Goal: Communication & Community: Answer question/provide support

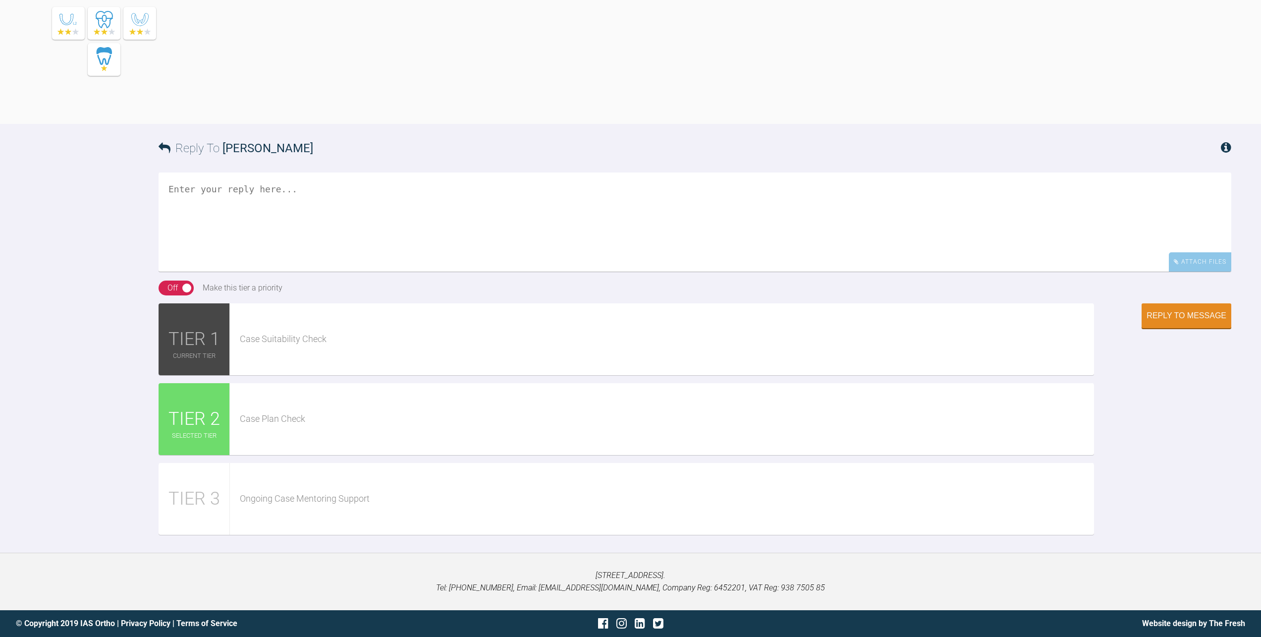
scroll to position [2082, 0]
click at [453, 272] on textarea at bounding box center [695, 221] width 1073 height 99
type textarea "A"
type textarea "S"
type textarea "Oh wie konnte ich das vergessen :)"
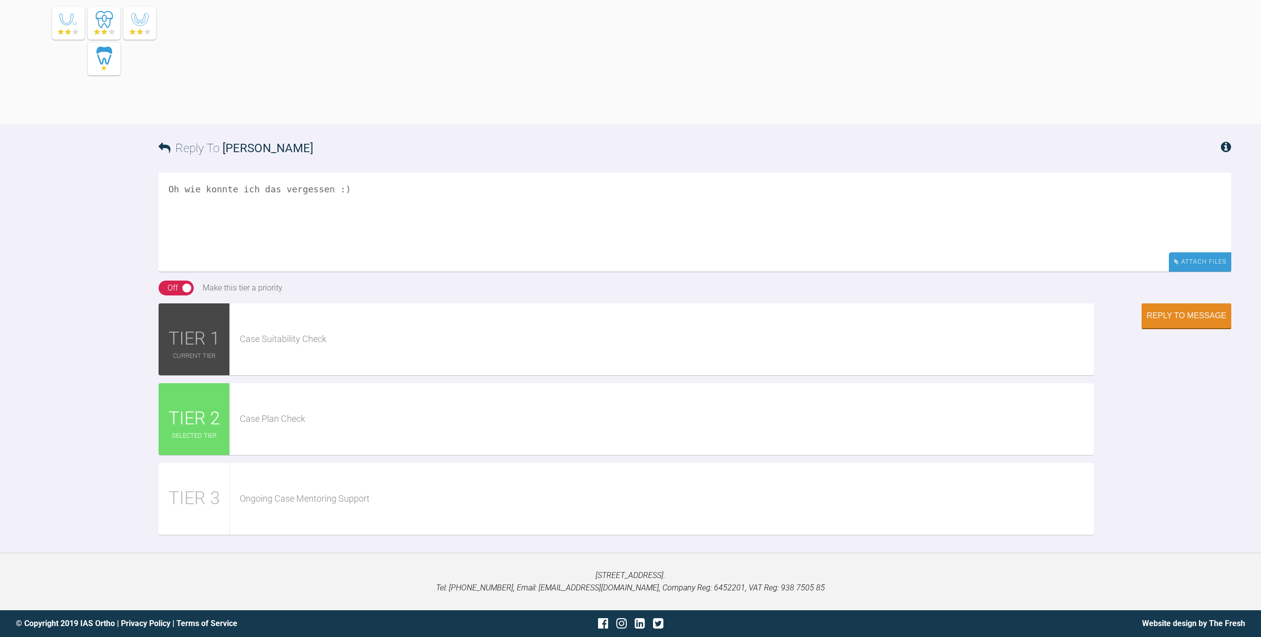
click at [1223, 272] on div "Attach Files" at bounding box center [1200, 261] width 62 height 19
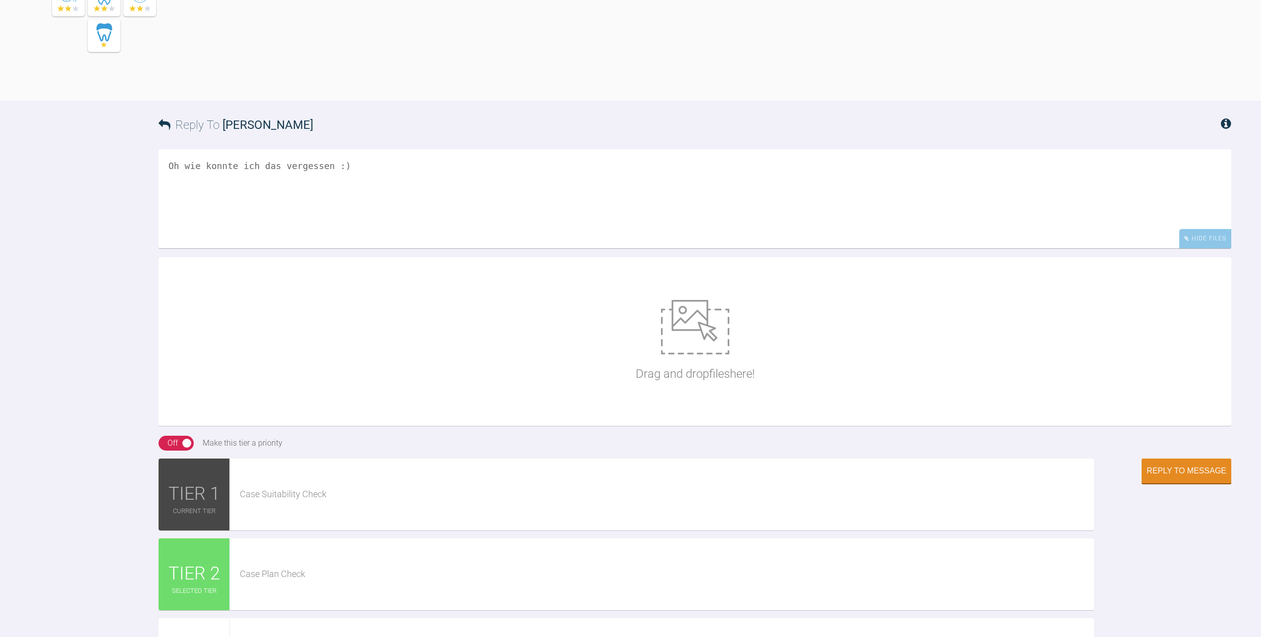
click at [721, 354] on img at bounding box center [695, 327] width 68 height 55
type input "C:\fakepath\chinup.jpg"
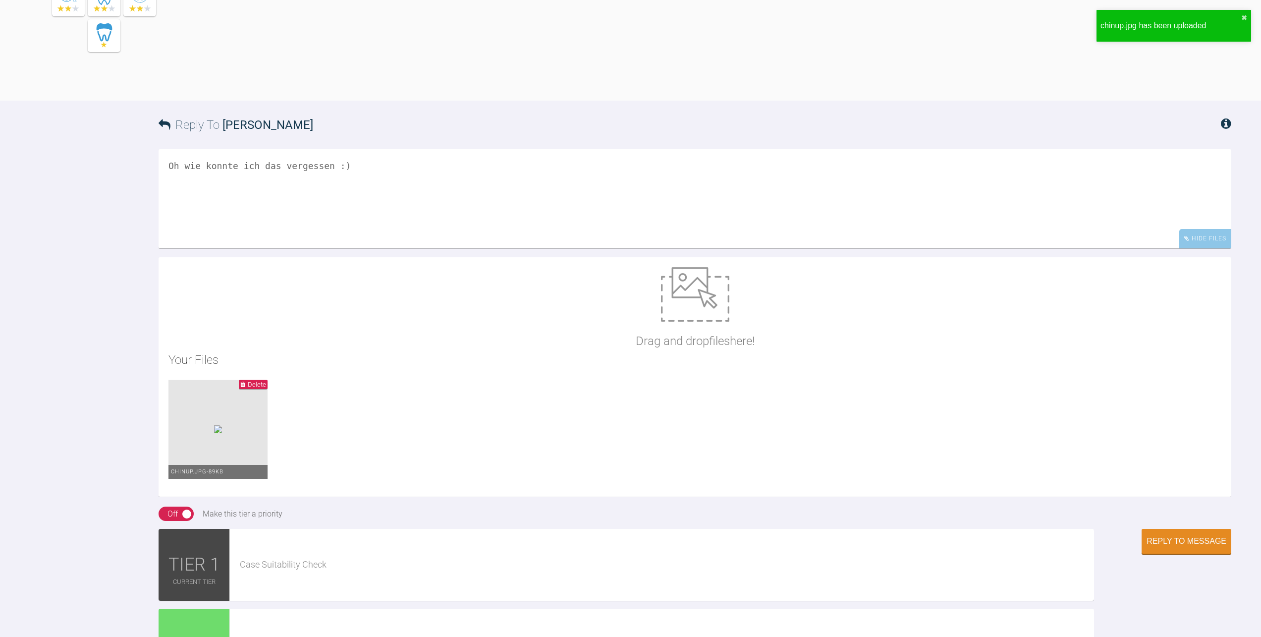
click at [705, 322] on img at bounding box center [695, 294] width 68 height 55
type input "C:\fakepath\OK.jpg"
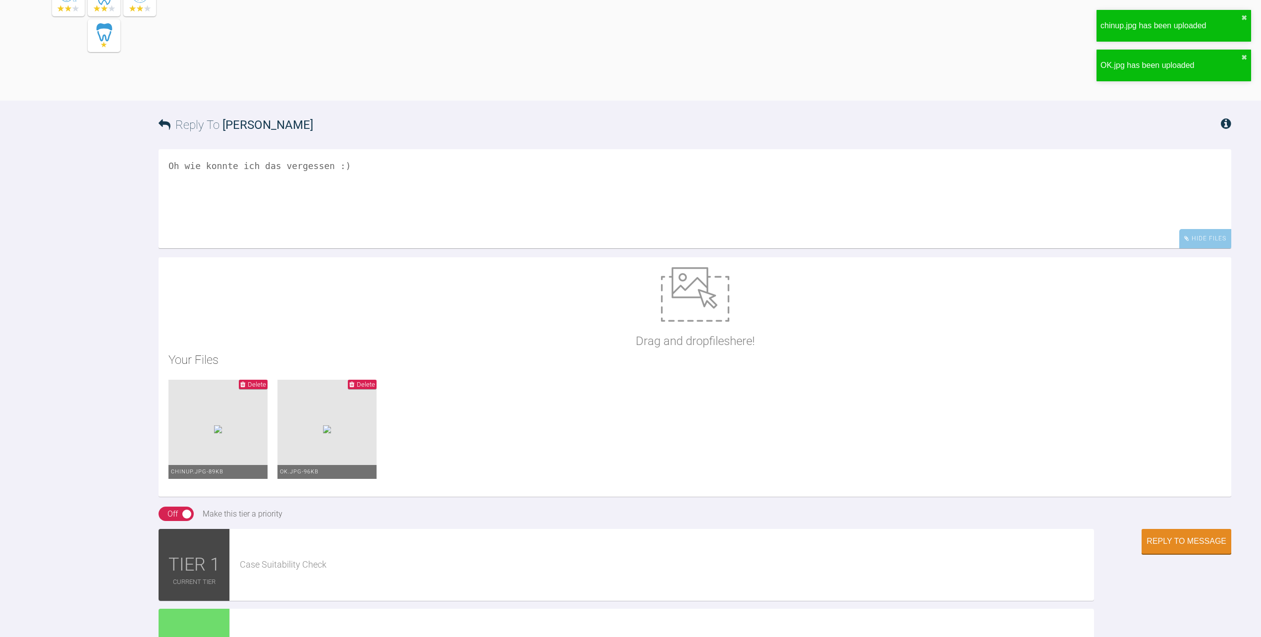
click at [711, 322] on img at bounding box center [695, 294] width 68 height 55
type input "C:\fakepath\UK.jpg"
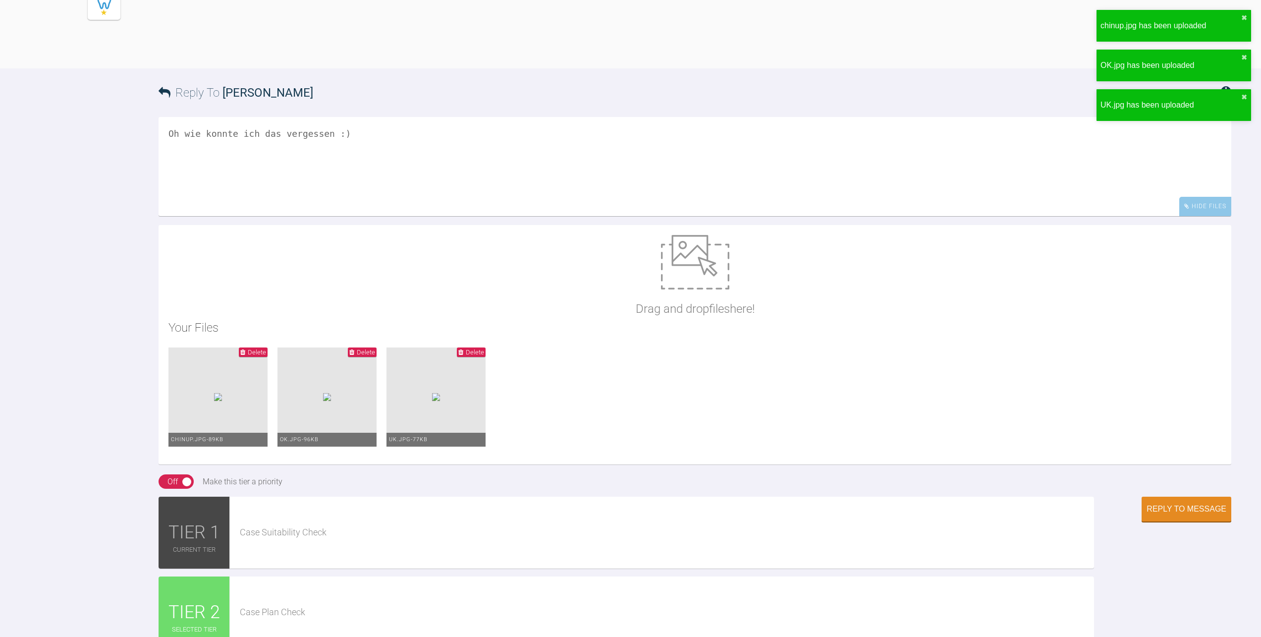
scroll to position [2131, 0]
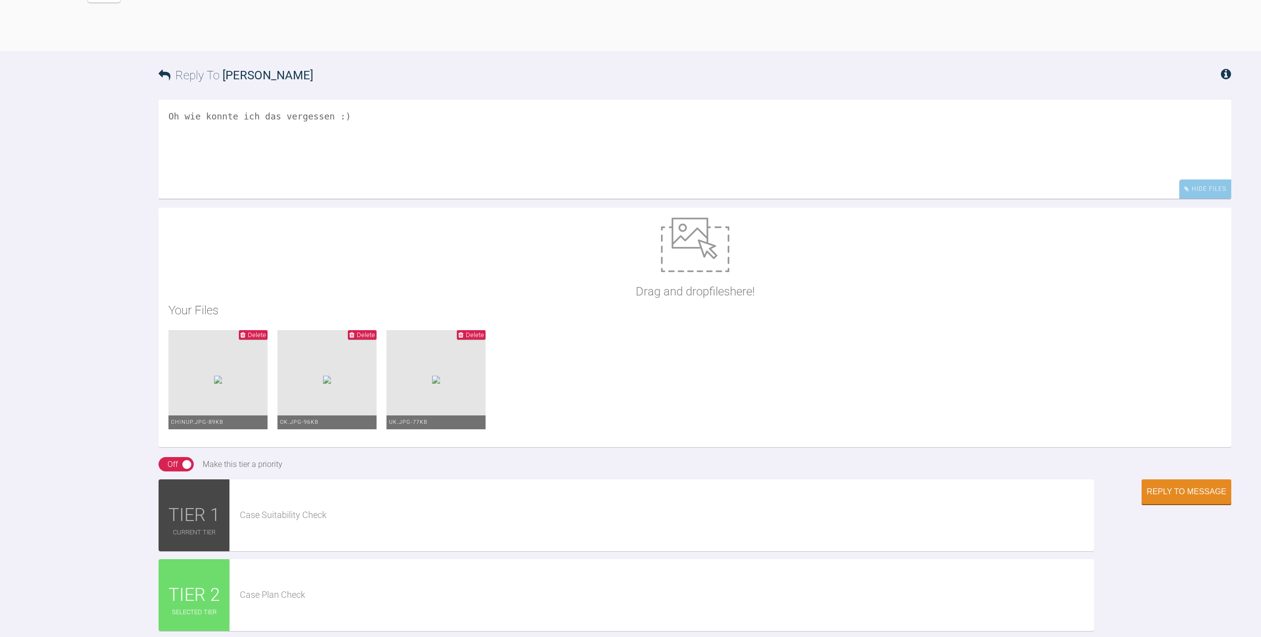
click at [397, 199] on textarea "Oh wie konnte ich das vergessen :)" at bounding box center [695, 149] width 1073 height 99
type textarea "Oh wie konnte ich das vergessen :) [MEDICAL_DATA] ist bis auf den Landmark rech…"
click at [1148, 497] on div "Reply to Message" at bounding box center [1187, 492] width 80 height 9
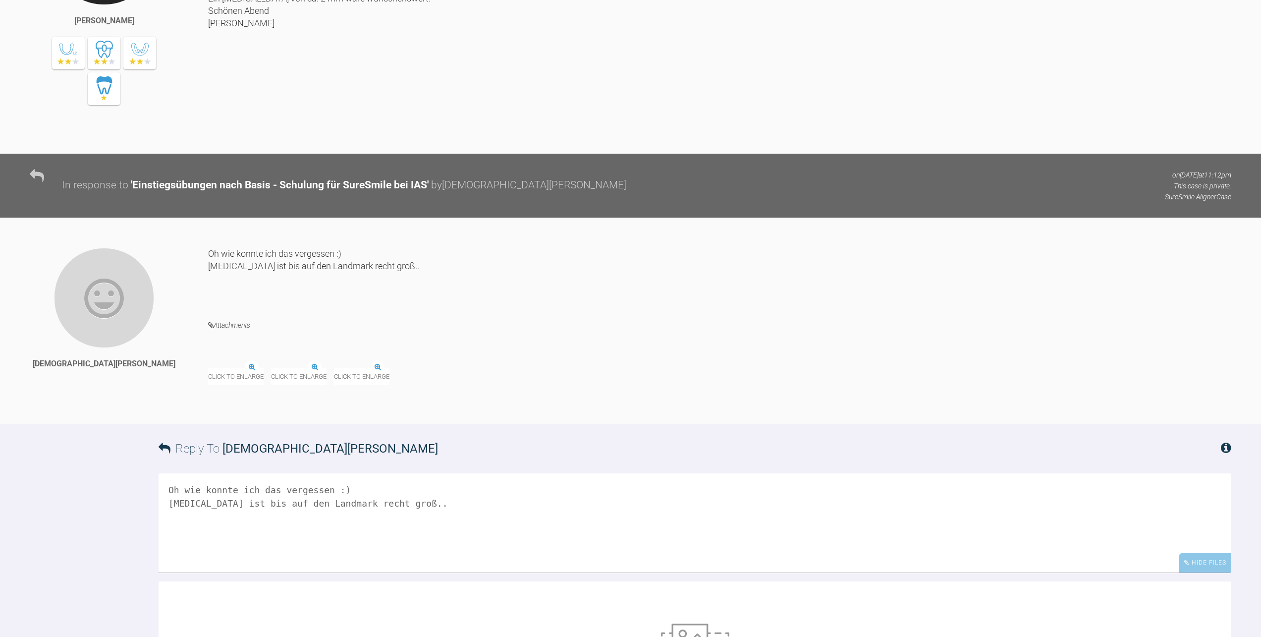
scroll to position [2078, 0]
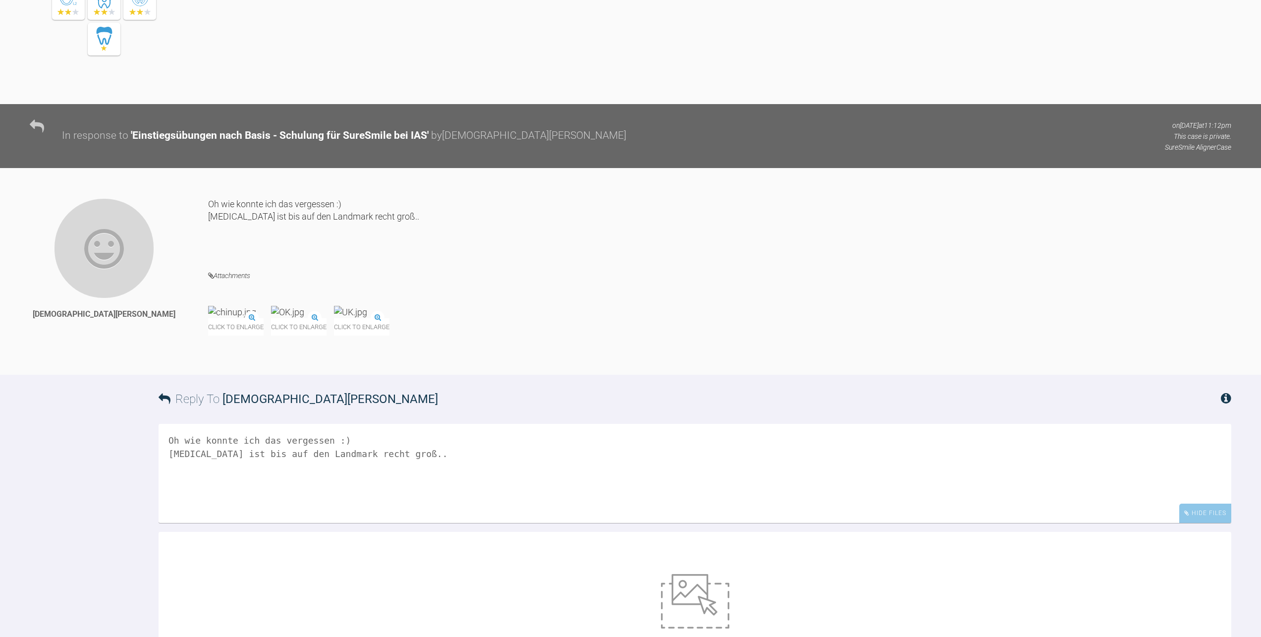
click at [264, 336] on div "Click to enlarge" at bounding box center [236, 321] width 56 height 30
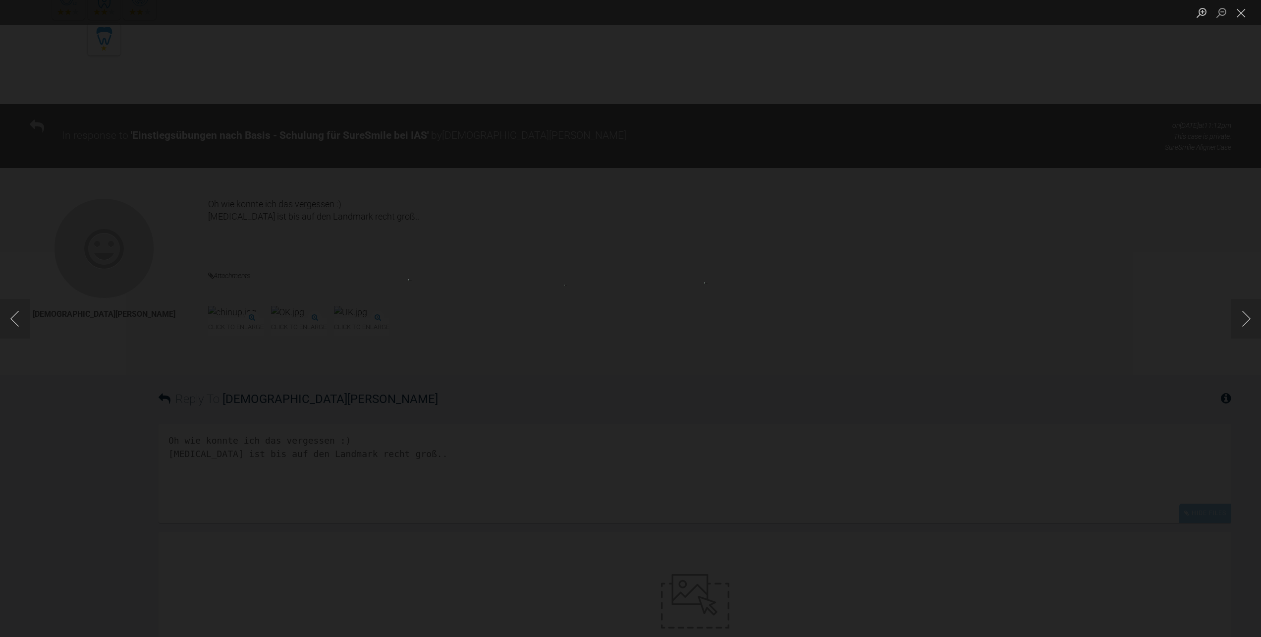
click at [650, 309] on img "Lightbox" at bounding box center [631, 318] width 134 height 67
click at [43, 310] on div "Lightbox" at bounding box center [630, 318] width 1261 height 637
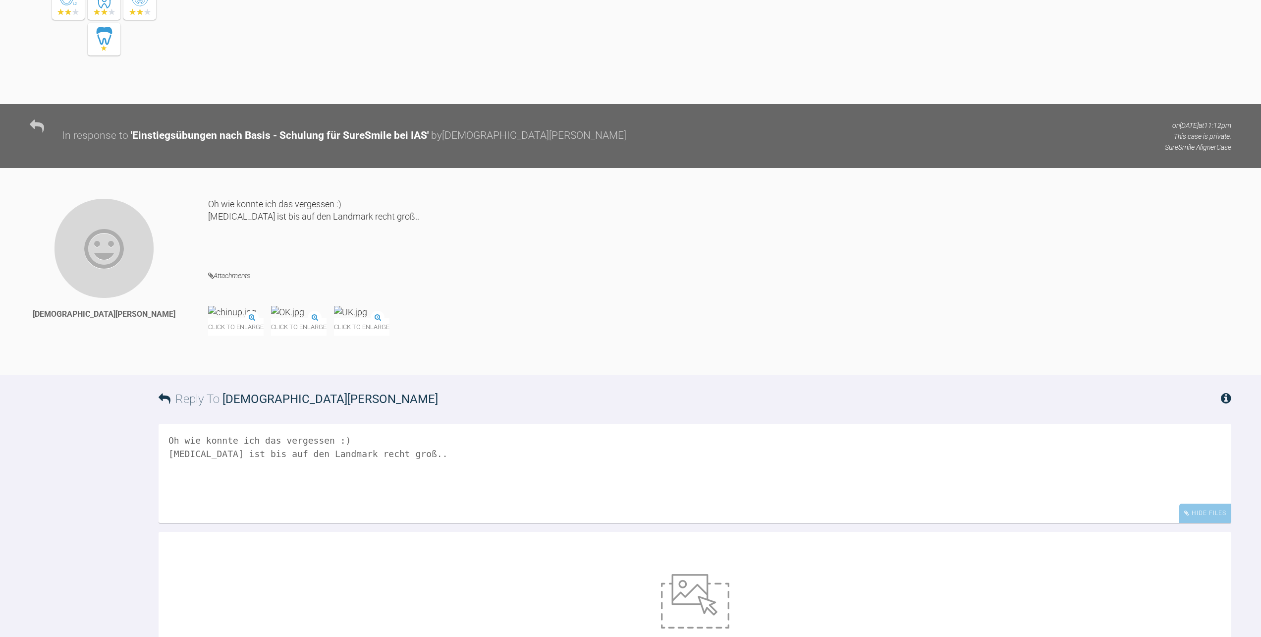
click at [247, 318] on img at bounding box center [232, 312] width 48 height 12
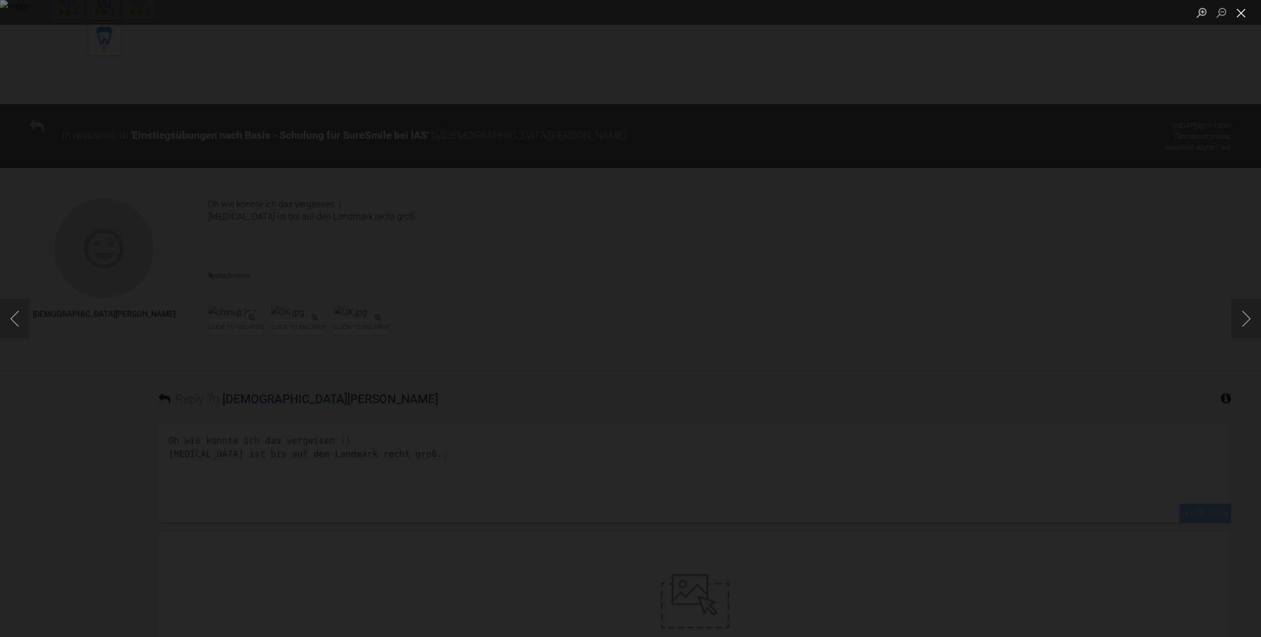
click at [1241, 16] on button "Close lightbox" at bounding box center [1242, 12] width 20 height 17
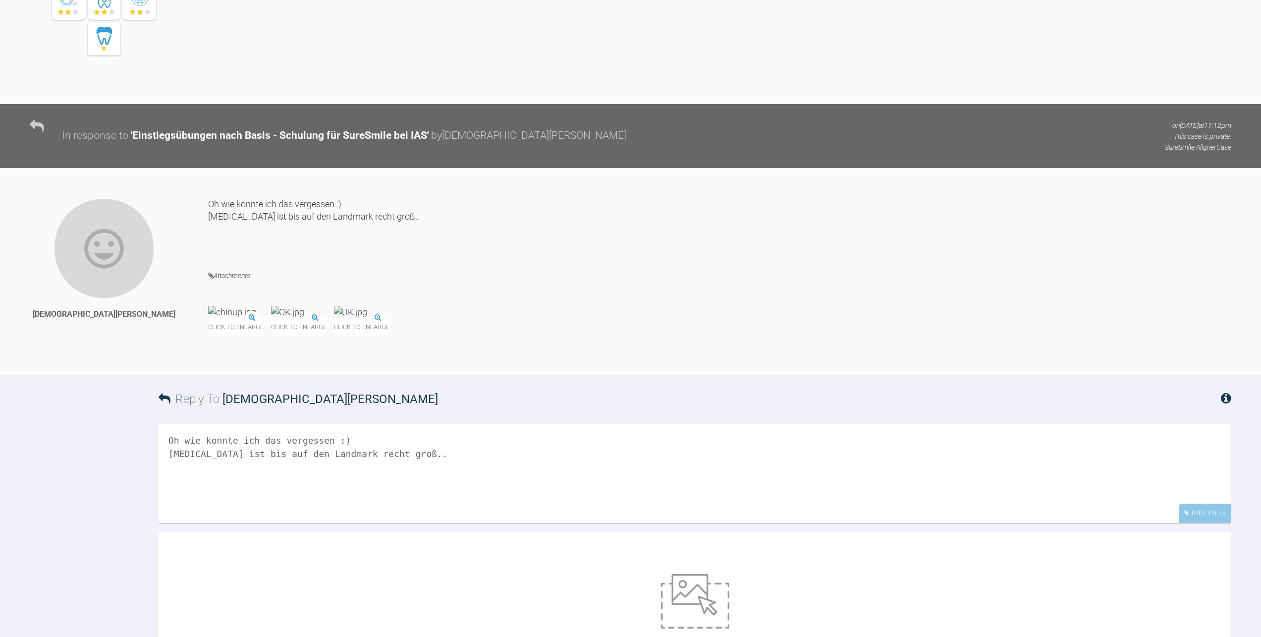
click at [344, 523] on textarea "Oh wie konnte ich das vergessen :) [MEDICAL_DATA] ist bis auf den Landmark rech…" at bounding box center [695, 473] width 1073 height 99
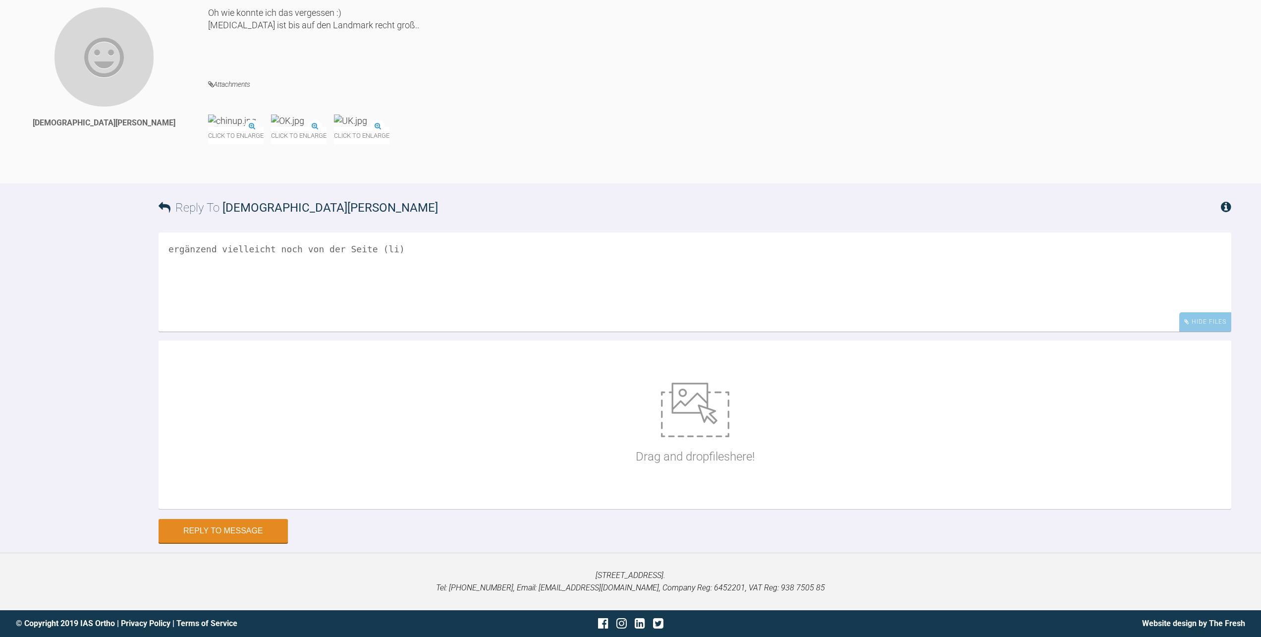
scroll to position [2326, 0]
type textarea "ergänzend vielleicht noch von der Seite (li)"
click at [676, 437] on img at bounding box center [695, 410] width 68 height 55
type input "C:\fakepath\li seitlich.jpg"
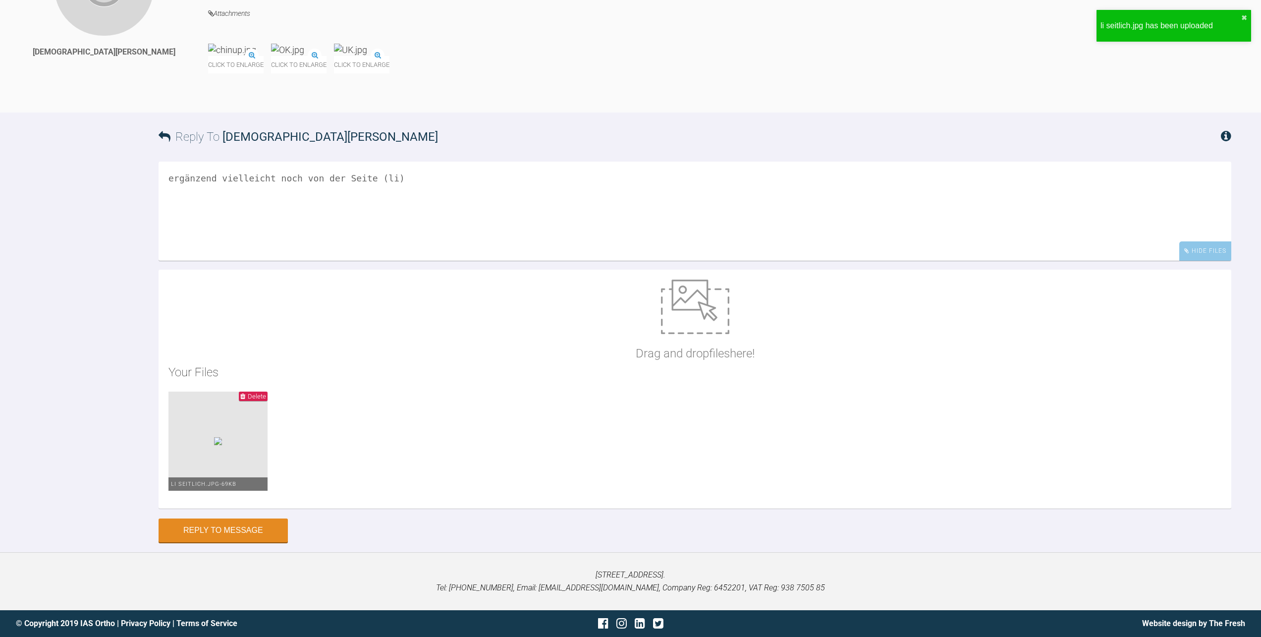
scroll to position [2425, 0]
click at [268, 543] on button "Reply to Message" at bounding box center [223, 531] width 129 height 24
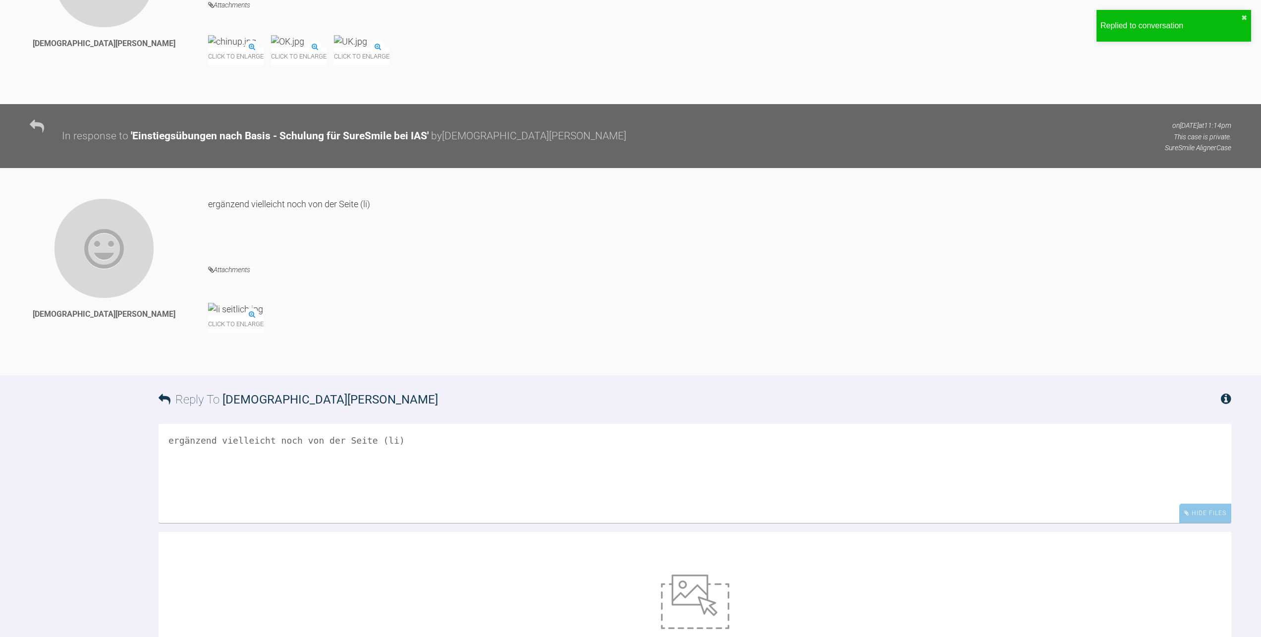
scroll to position [2299, 0]
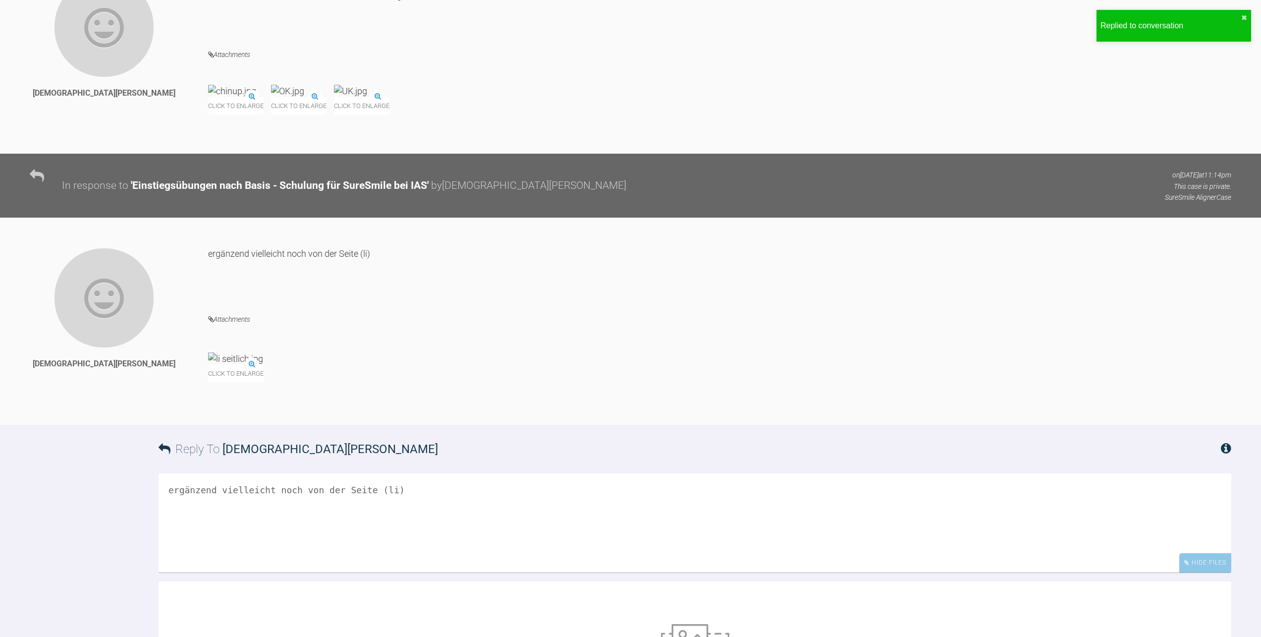
click at [264, 382] on div "Click to enlarge" at bounding box center [236, 367] width 56 height 30
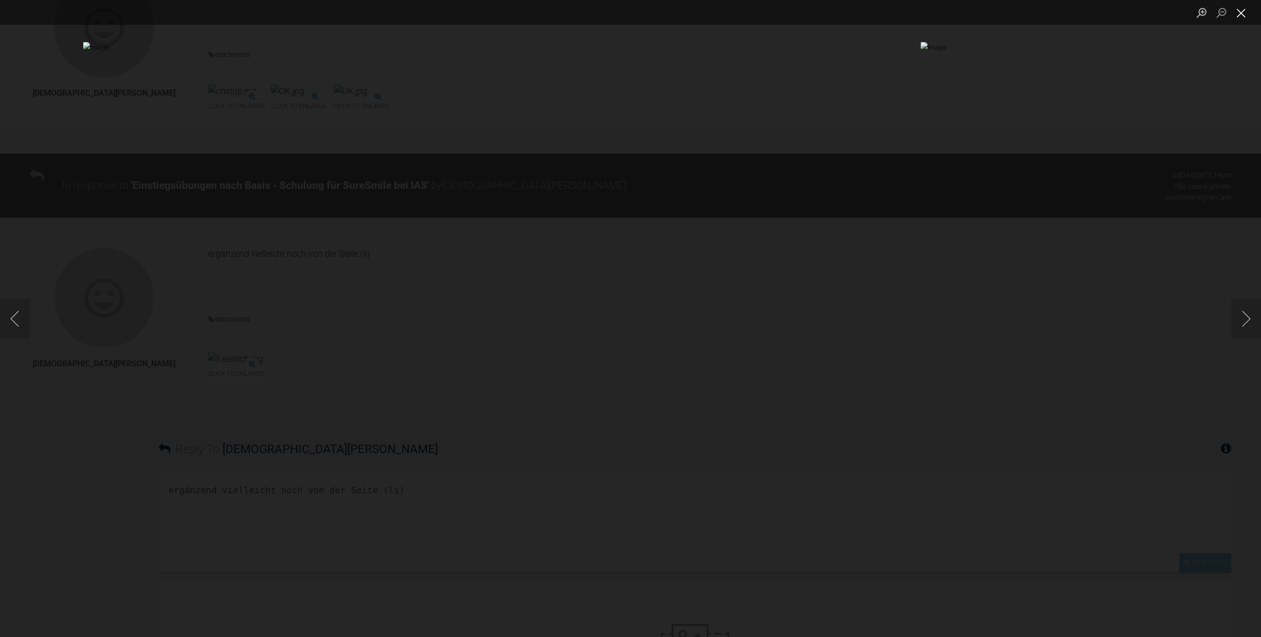
click at [1242, 13] on button "Close lightbox" at bounding box center [1242, 12] width 20 height 17
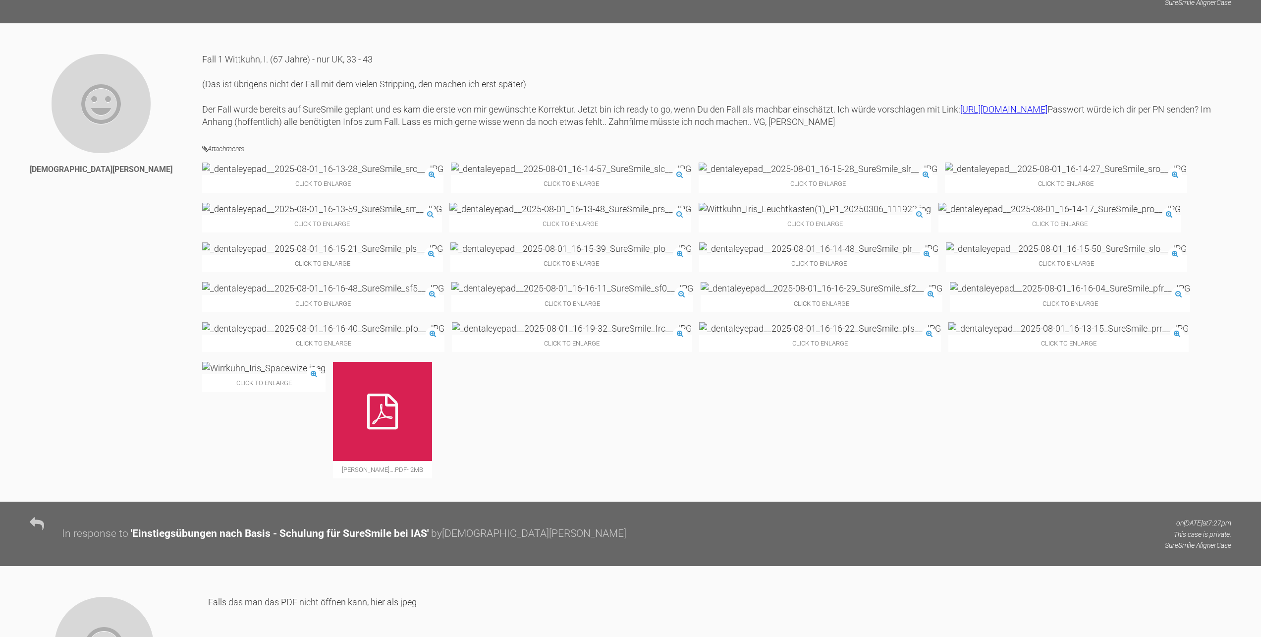
scroll to position [812, 0]
